Goal: Leave review/rating

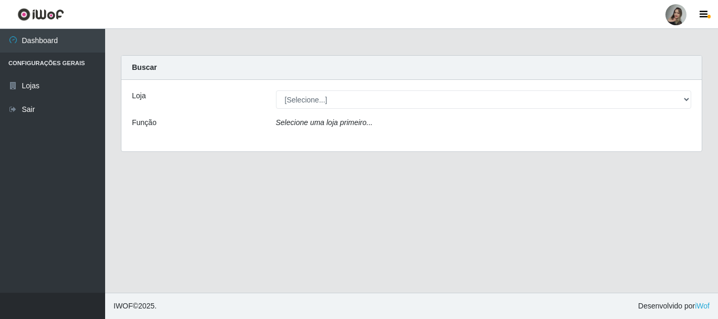
click at [614, 123] on div "Selecione uma loja primeiro..." at bounding box center [483, 124] width 431 height 15
click at [677, 134] on div "Loja [Selecione...] Supermercado Sao Francisco - Amarante Função Selecione uma …" at bounding box center [411, 115] width 580 height 71
click at [716, 156] on div "Carregando... Buscar Loja [Selecione...] Supermercado Sao Francisco - Amarante …" at bounding box center [411, 109] width 613 height 109
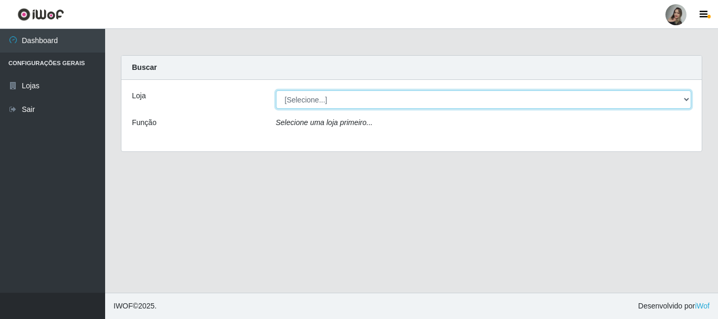
click at [684, 97] on select "[Selecione...] Supermercado Sao Francisco - Amarante" at bounding box center [484, 99] width 416 height 18
select select "383"
click at [276, 90] on select "[Selecione...] Supermercado Sao Francisco - Amarante" at bounding box center [484, 99] width 416 height 18
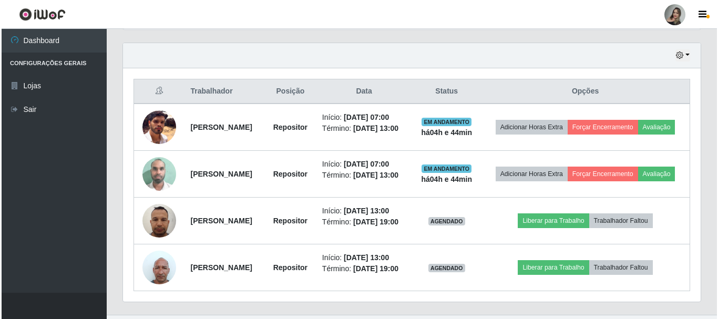
scroll to position [360, 0]
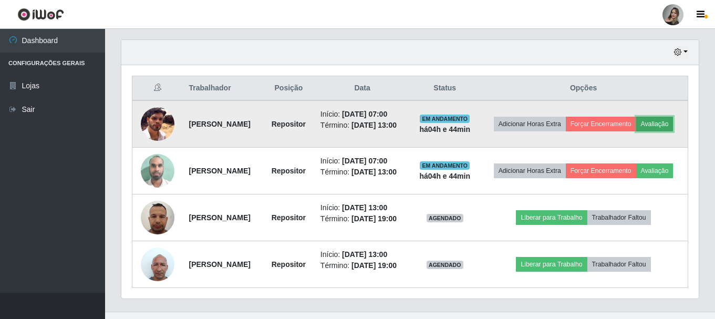
click at [636, 131] on button "Avaliação" at bounding box center [654, 124] width 37 height 15
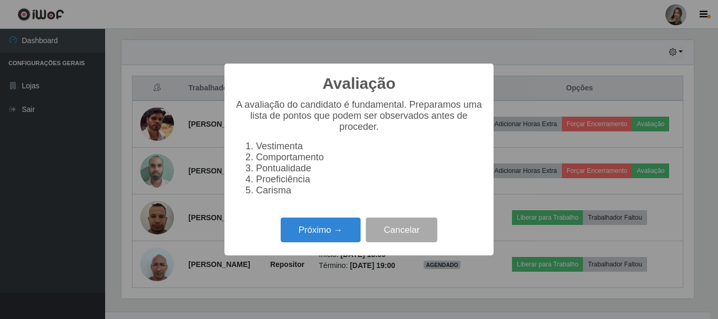
scroll to position [218, 572]
click at [311, 233] on button "Próximo →" at bounding box center [321, 230] width 80 height 25
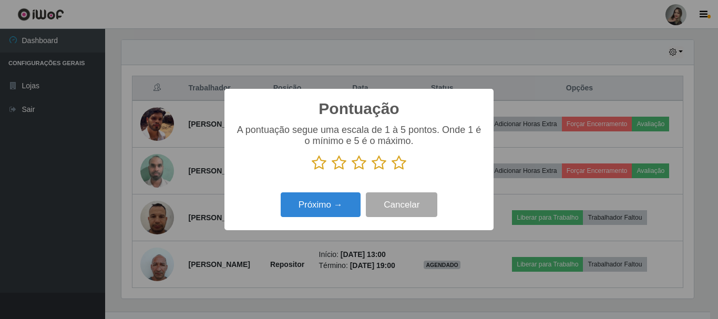
scroll to position [525317, 524963]
click at [342, 165] on icon at bounding box center [339, 163] width 15 height 16
click at [332, 171] on input "radio" at bounding box center [332, 171] width 0 height 0
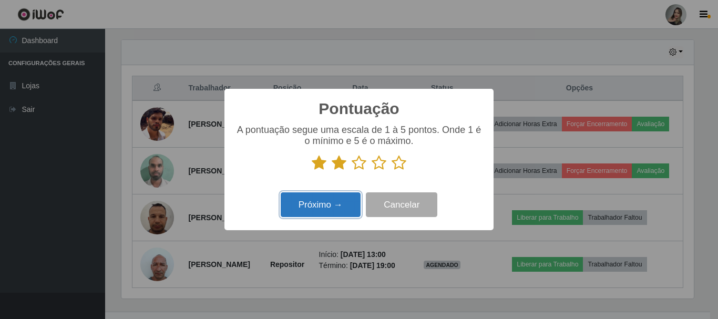
click at [337, 205] on button "Próximo →" at bounding box center [321, 204] width 80 height 25
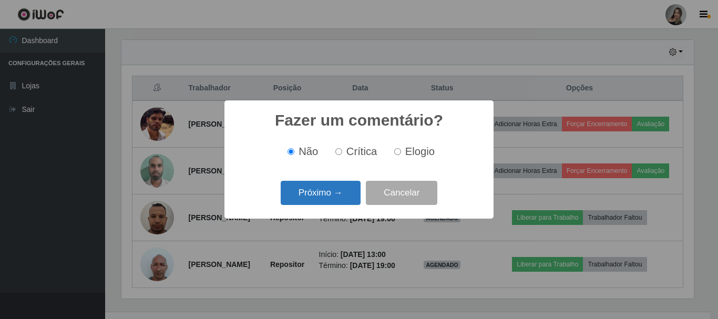
click at [316, 203] on button "Próximo →" at bounding box center [321, 193] width 80 height 25
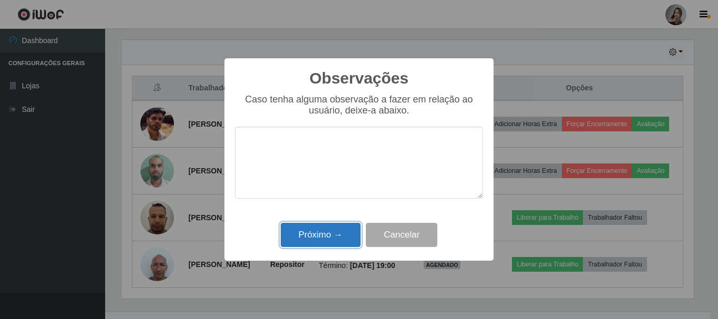
click at [321, 238] on button "Próximo →" at bounding box center [321, 235] width 80 height 25
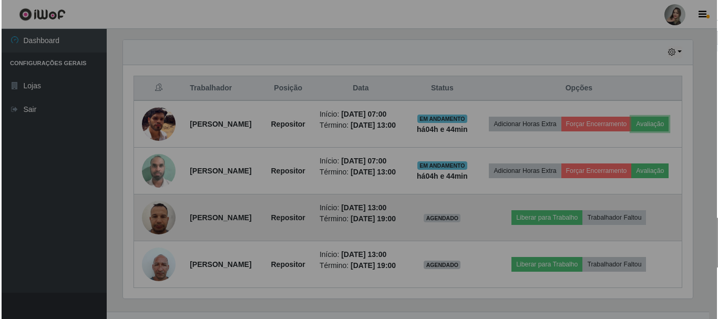
scroll to position [218, 578]
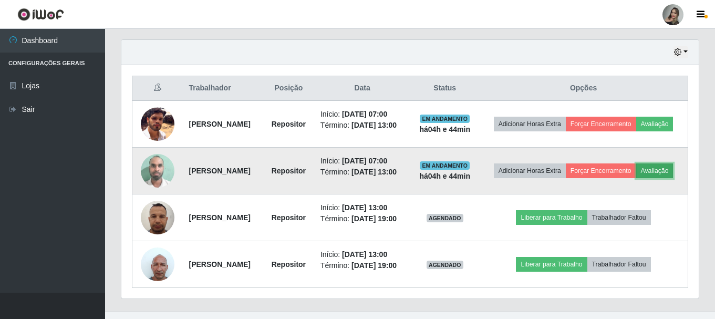
click at [636, 178] on button "Avaliação" at bounding box center [654, 170] width 37 height 15
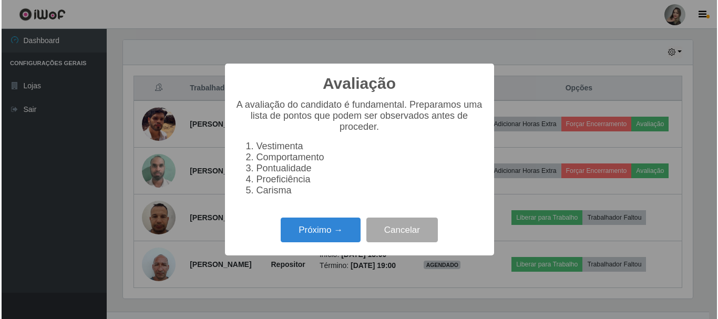
scroll to position [218, 572]
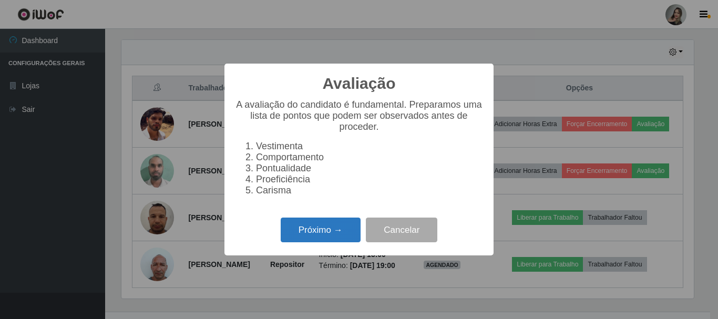
click at [341, 242] on button "Próximo →" at bounding box center [321, 230] width 80 height 25
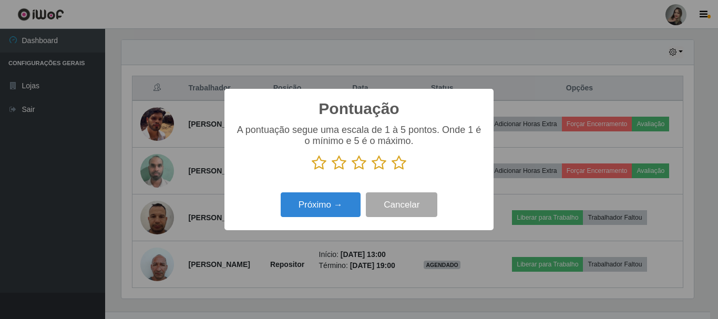
scroll to position [525317, 524963]
click at [337, 166] on icon at bounding box center [339, 163] width 15 height 16
click at [332, 171] on input "radio" at bounding box center [332, 171] width 0 height 0
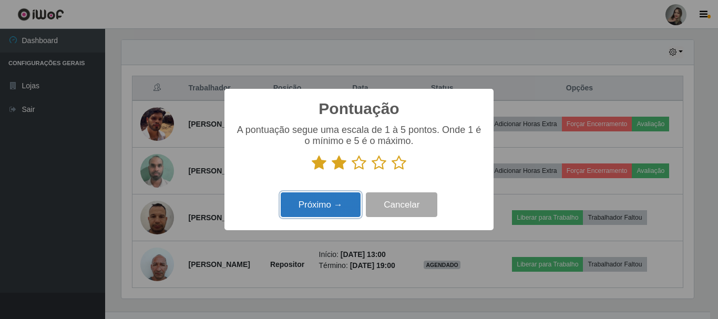
click at [312, 213] on button "Próximo →" at bounding box center [321, 204] width 80 height 25
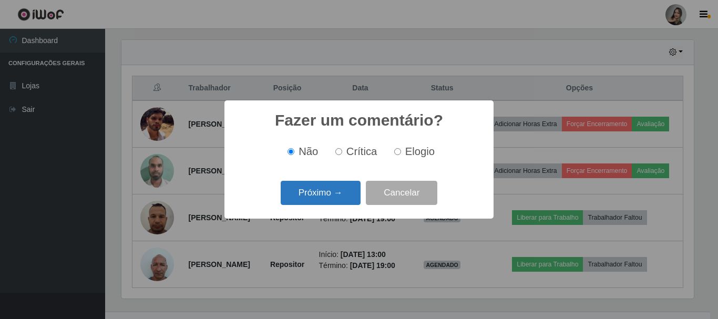
click at [318, 199] on button "Próximo →" at bounding box center [321, 193] width 80 height 25
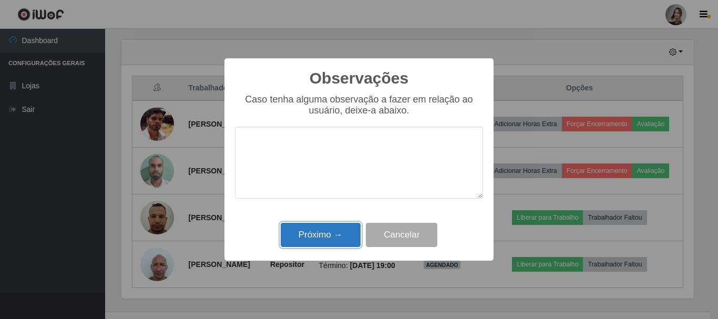
click at [318, 237] on button "Próximo →" at bounding box center [321, 235] width 80 height 25
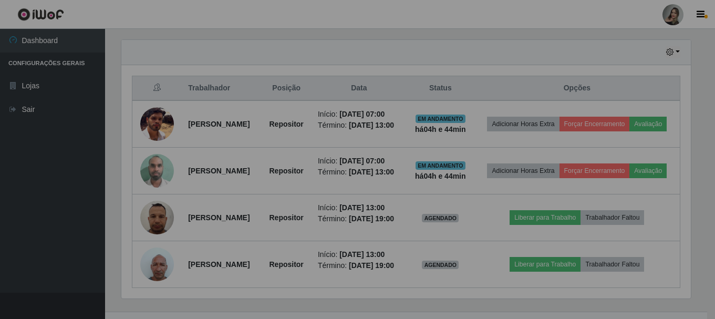
scroll to position [218, 578]
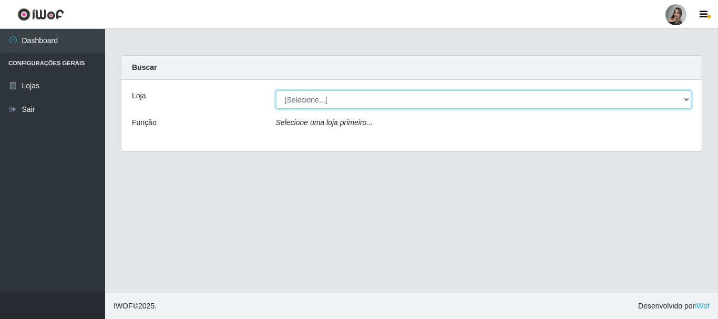
click at [684, 98] on select "[Selecione...] Supermercado Sao Francisco - Amarante" at bounding box center [484, 99] width 416 height 18
select select "383"
click at [276, 90] on select "[Selecione...] Supermercado Sao Francisco - Amarante" at bounding box center [484, 99] width 416 height 18
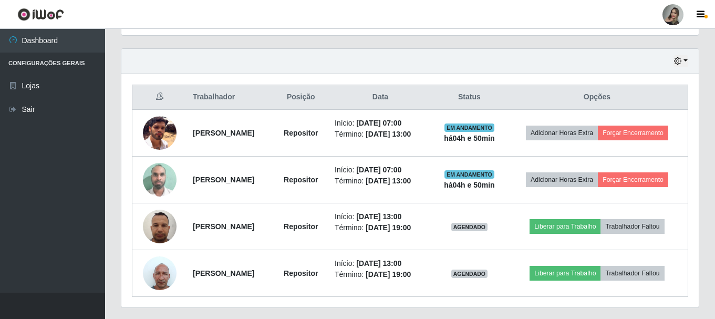
scroll to position [379, 0]
